Goal: Information Seeking & Learning: Learn about a topic

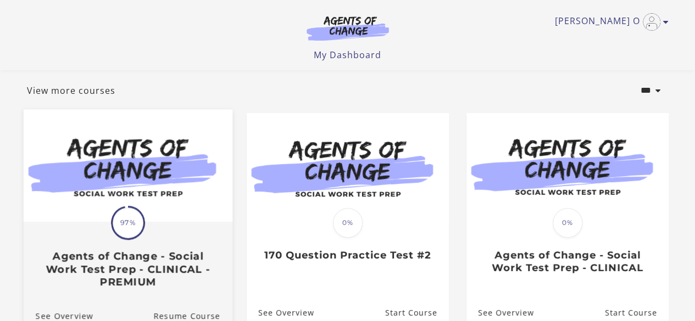
click at [119, 263] on h3 "Agents of Change - Social Work Test Prep - CLINICAL - PREMIUM" at bounding box center [127, 269] width 185 height 38
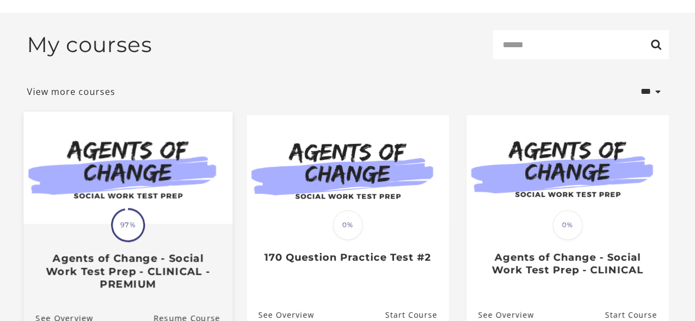
click at [154, 163] on img at bounding box center [127, 167] width 209 height 113
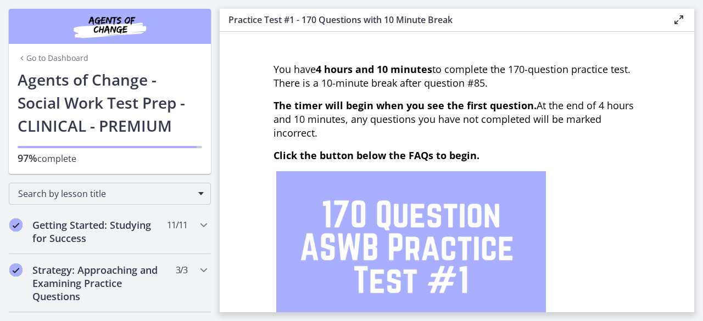
scroll to position [55, 0]
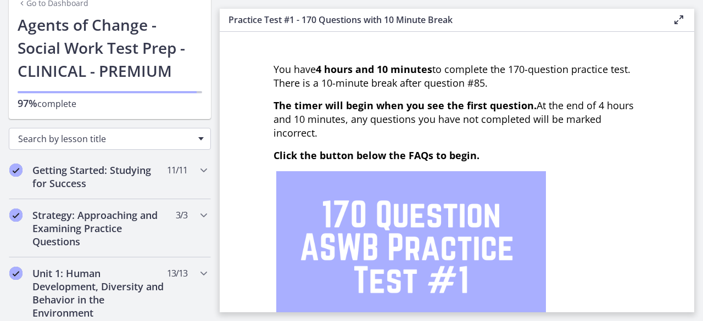
click at [198, 140] on span "Chapters" at bounding box center [200, 138] width 5 height 3
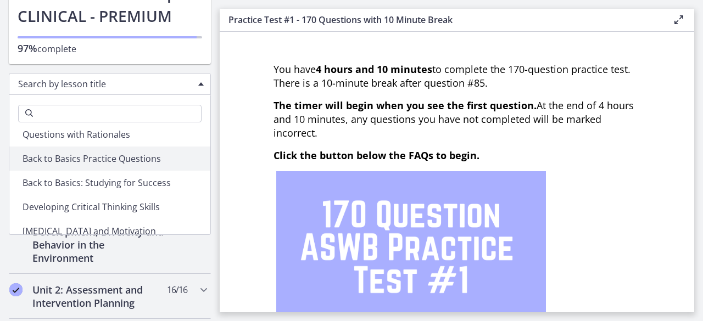
scroll to position [165, 0]
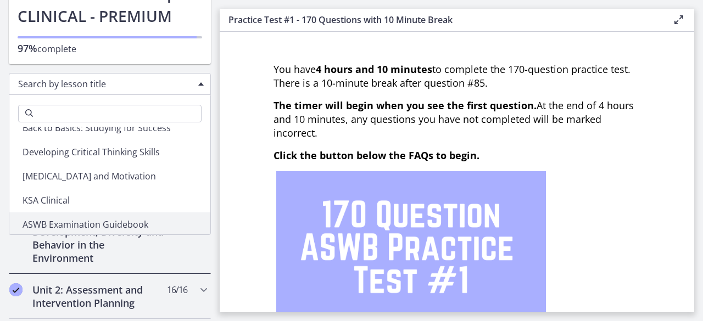
click at [188, 257] on div "Unit 1: Human Development, Diversity and Behavior in the Environment 13 / 13 Co…" at bounding box center [110, 238] width 202 height 71
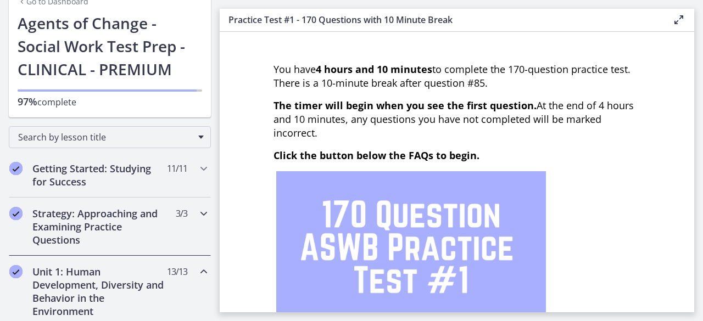
scroll to position [55, 0]
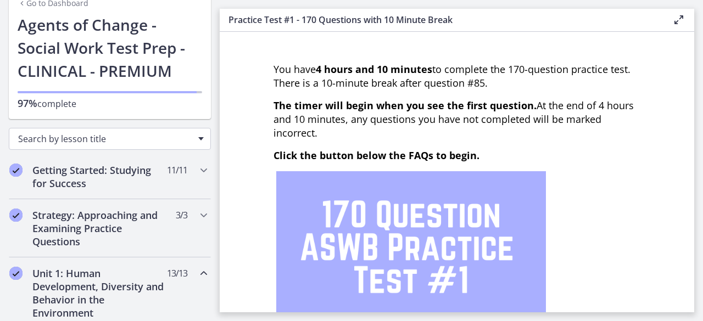
click at [118, 143] on span "Search by lesson title" at bounding box center [105, 139] width 175 height 12
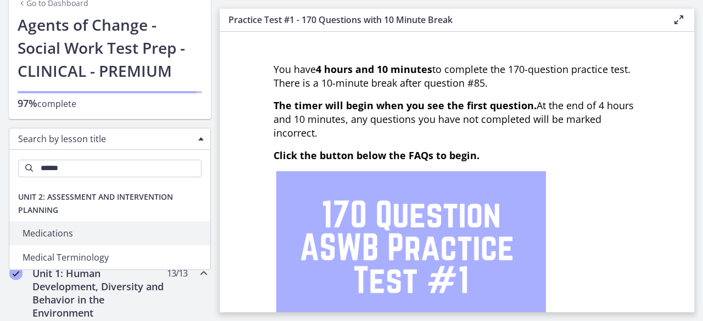
scroll to position [0, 0]
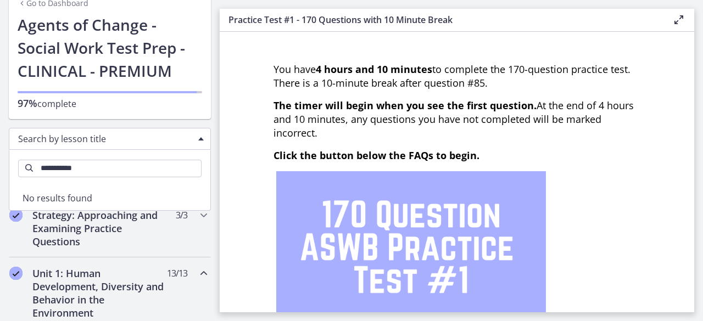
type input "**********"
